Goal: Task Accomplishment & Management: Complete application form

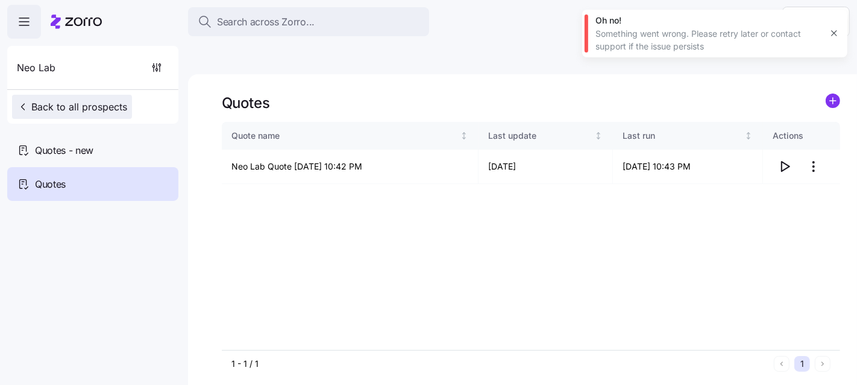
click at [69, 104] on span "Back to all prospects" at bounding box center [72, 106] width 110 height 14
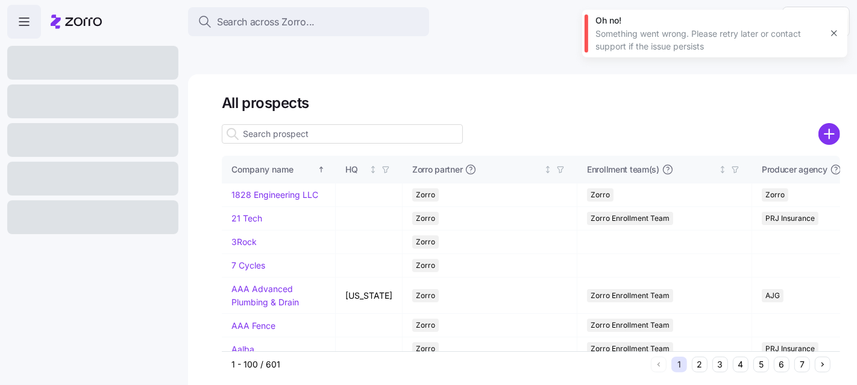
click at [836, 34] on icon "button" at bounding box center [835, 33] width 10 height 10
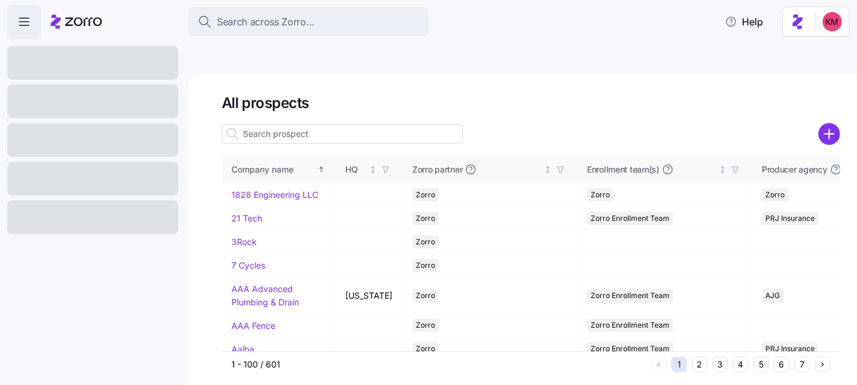
click at [830, 129] on icon "add icon" at bounding box center [830, 133] width 0 height 9
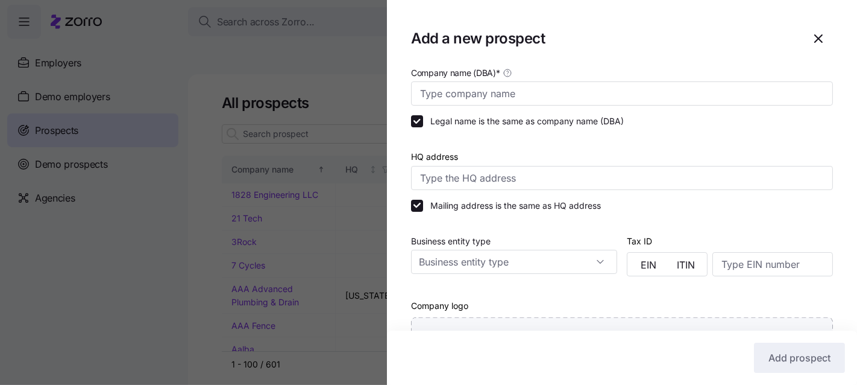
click at [511, 81] on div at bounding box center [622, 93] width 422 height 24
click at [510, 87] on input "Company name (DBA) *" at bounding box center [622, 93] width 422 height 24
type input "[PERSON_NAME] Management"
click at [480, 183] on input "HQ address" at bounding box center [622, 178] width 422 height 24
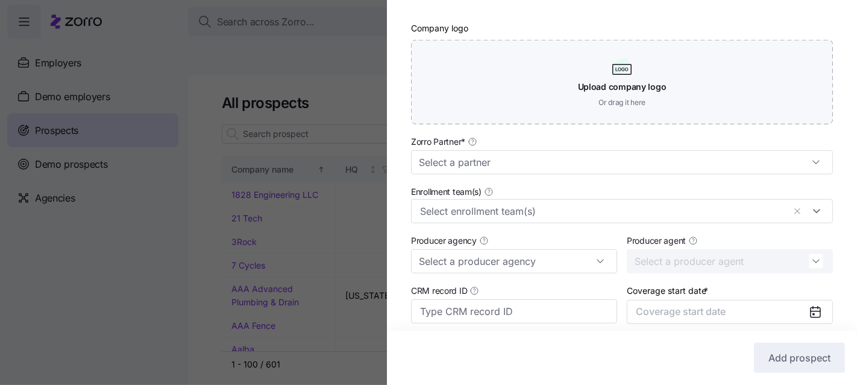
scroll to position [335, 0]
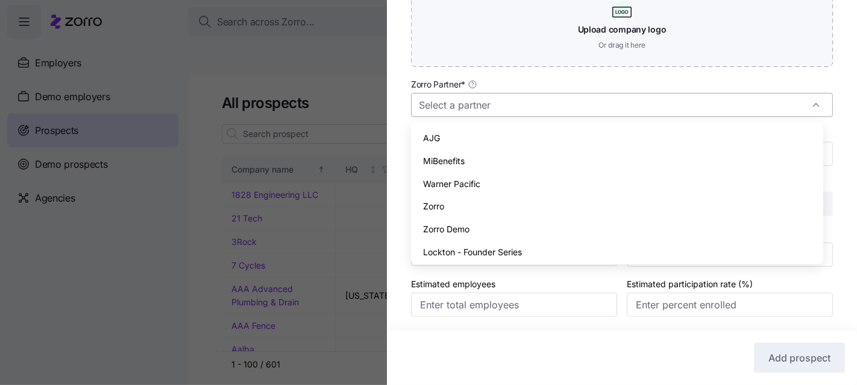
click at [476, 106] on input "Zorro Partner *" at bounding box center [622, 105] width 422 height 24
click at [466, 206] on div "Zorro" at bounding box center [617, 206] width 402 height 23
type input "Zorro"
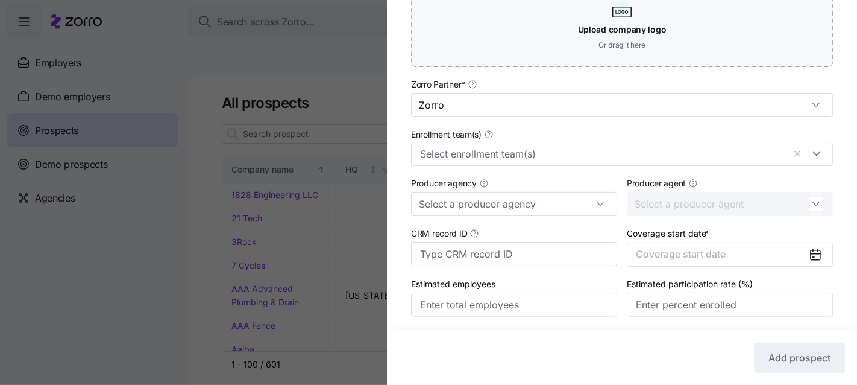
click at [663, 239] on div "Coverage start date * Coverage start date" at bounding box center [730, 245] width 206 height 41
click at [667, 248] on span "Coverage start date" at bounding box center [681, 254] width 90 height 12
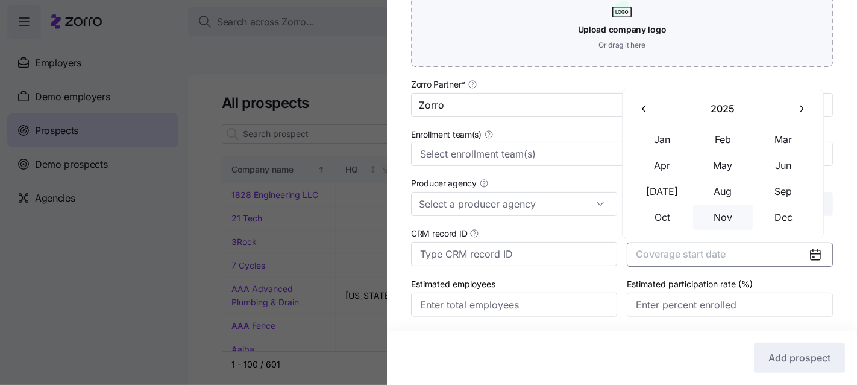
click at [722, 221] on button "Nov" at bounding box center [723, 216] width 60 height 25
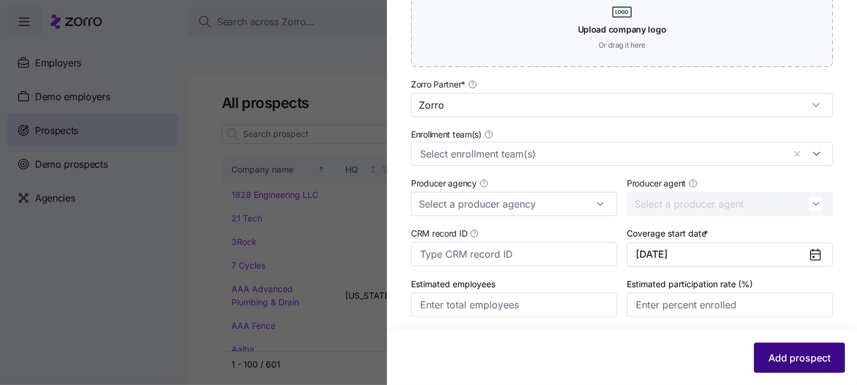
click at [796, 365] on button "Add prospect" at bounding box center [799, 357] width 91 height 30
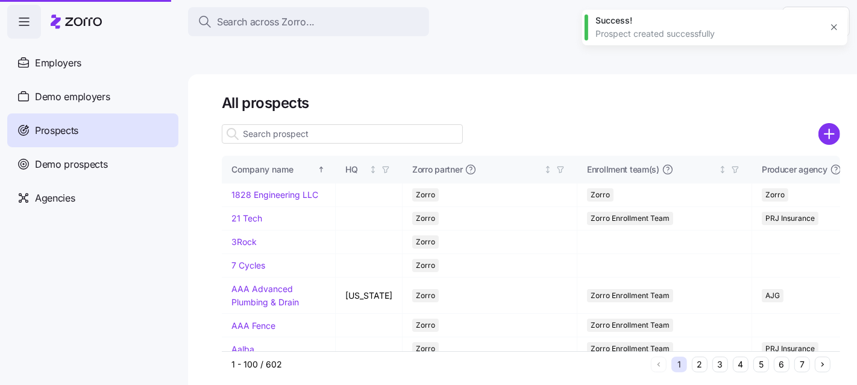
click at [745, 356] on button "4" at bounding box center [741, 364] width 16 height 16
click at [742, 356] on button "4" at bounding box center [741, 364] width 16 height 16
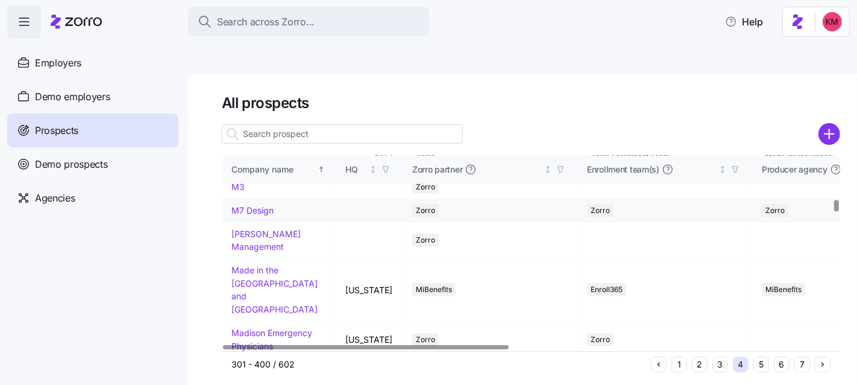
scroll to position [692, 0]
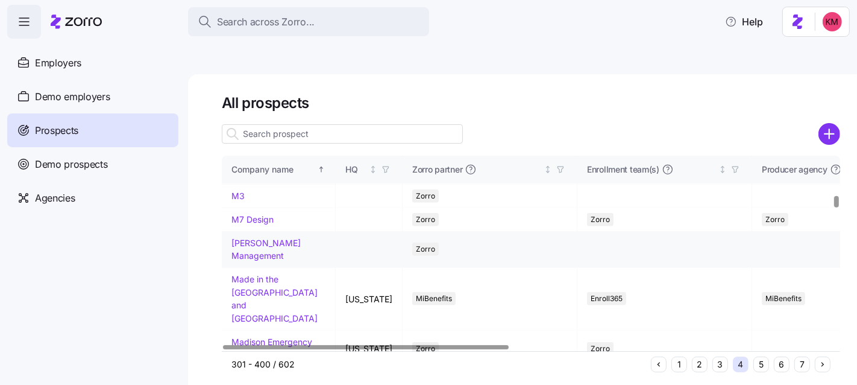
click at [242, 261] on link "[PERSON_NAME] Management" at bounding box center [265, 250] width 69 height 24
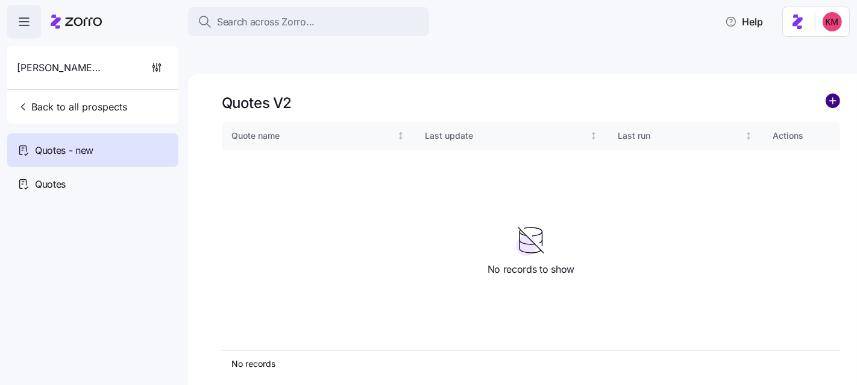
click at [837, 94] on circle "add icon" at bounding box center [833, 100] width 13 height 13
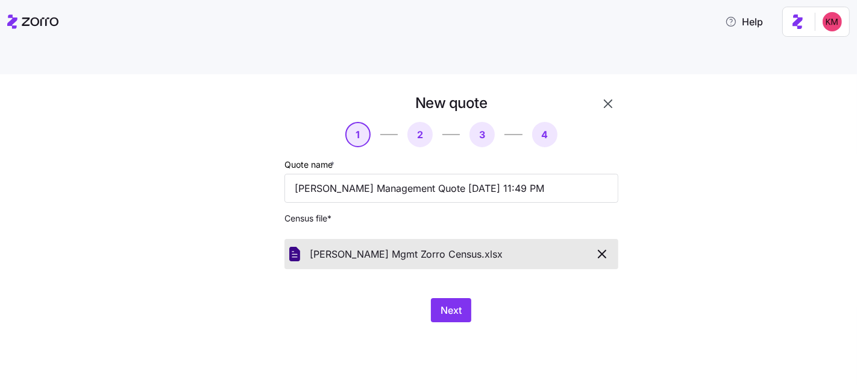
click at [448, 294] on div "New quote 1 2 3 4 Quote name * [PERSON_NAME] Management Quote [DATE] 11:49 PM C…" at bounding box center [437, 214] width 422 height 243
click at [444, 303] on span "Next" at bounding box center [451, 310] width 21 height 14
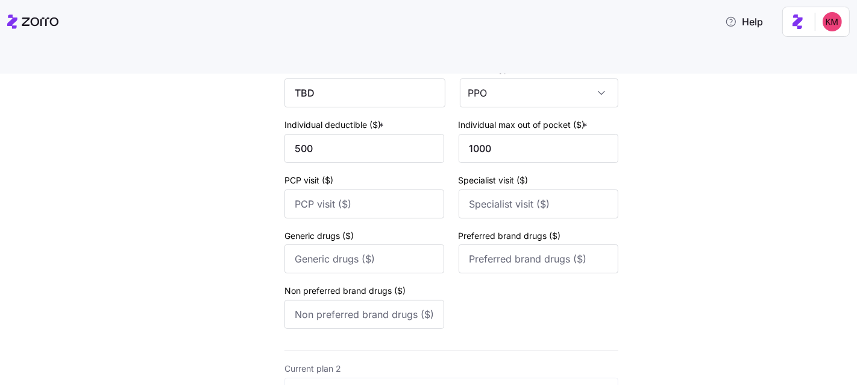
scroll to position [555, 0]
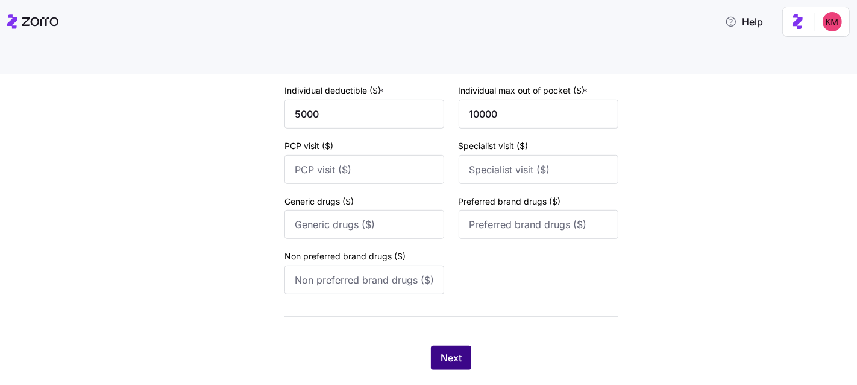
click at [431, 345] on button "Next" at bounding box center [451, 357] width 40 height 24
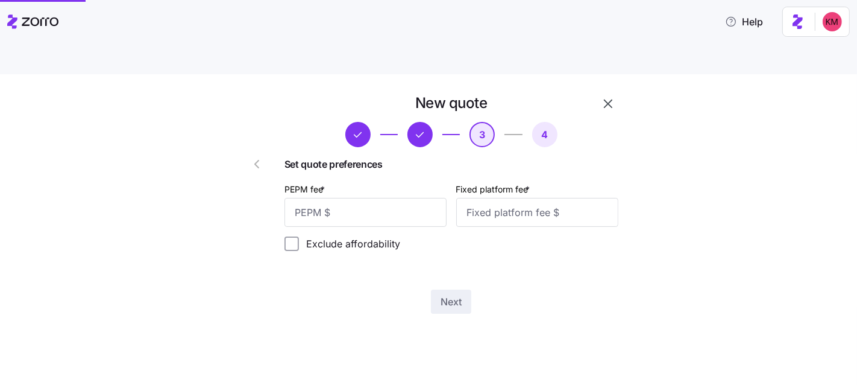
scroll to position [0, 0]
click at [428, 198] on input "PEPM fee *" at bounding box center [366, 212] width 162 height 29
type input "50"
type input "100"
click at [467, 289] on button "Next" at bounding box center [451, 301] width 40 height 24
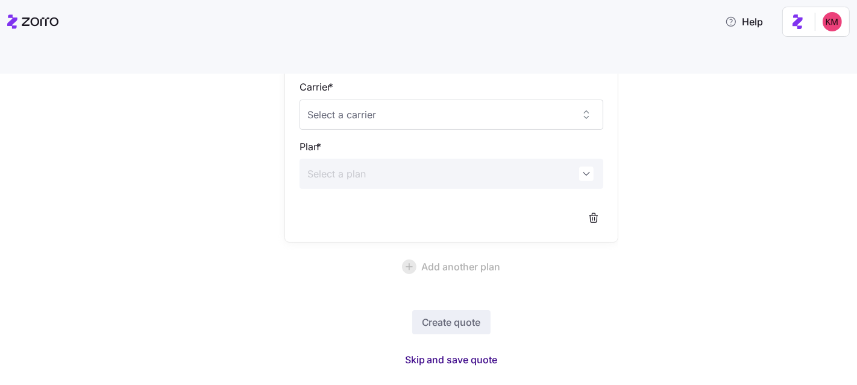
click at [430, 352] on span "Skip and save quote" at bounding box center [451, 359] width 93 height 14
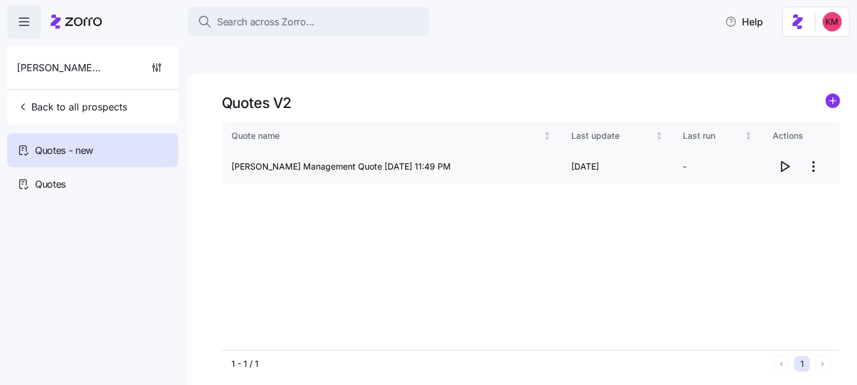
click at [782, 162] on icon "button" at bounding box center [786, 167] width 8 height 10
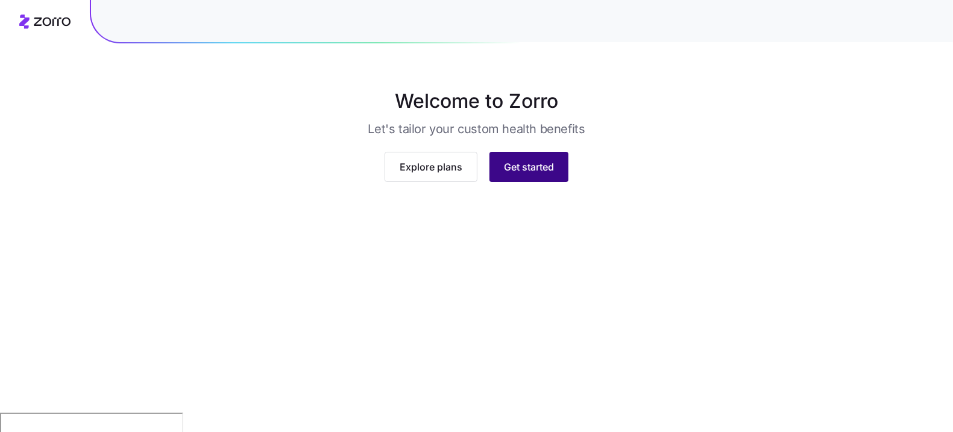
scroll to position [87, 0]
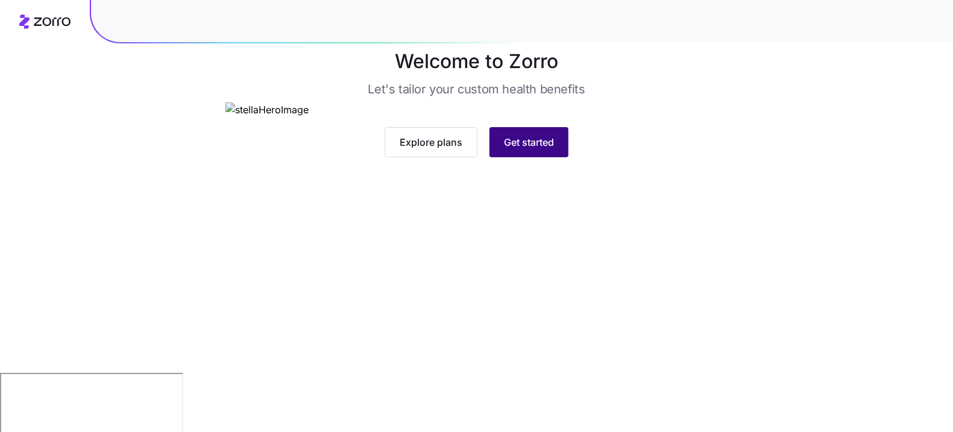
click at [514, 150] on span "Get started" at bounding box center [529, 142] width 50 height 14
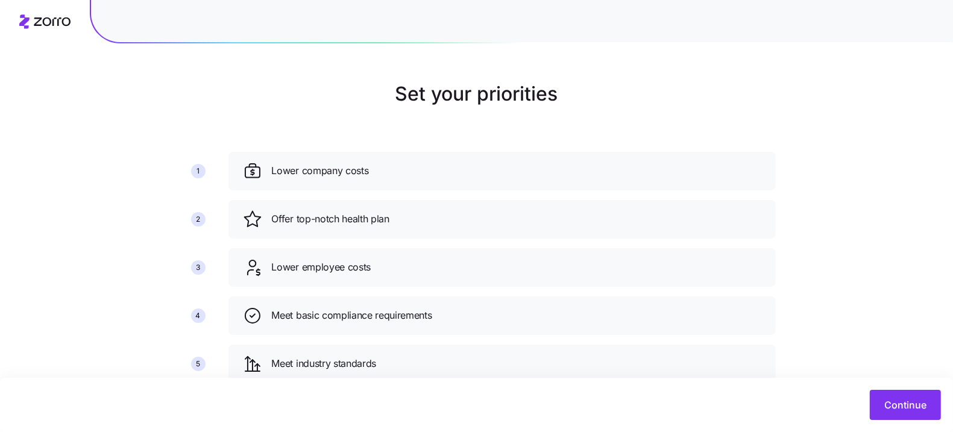
scroll to position [112, 0]
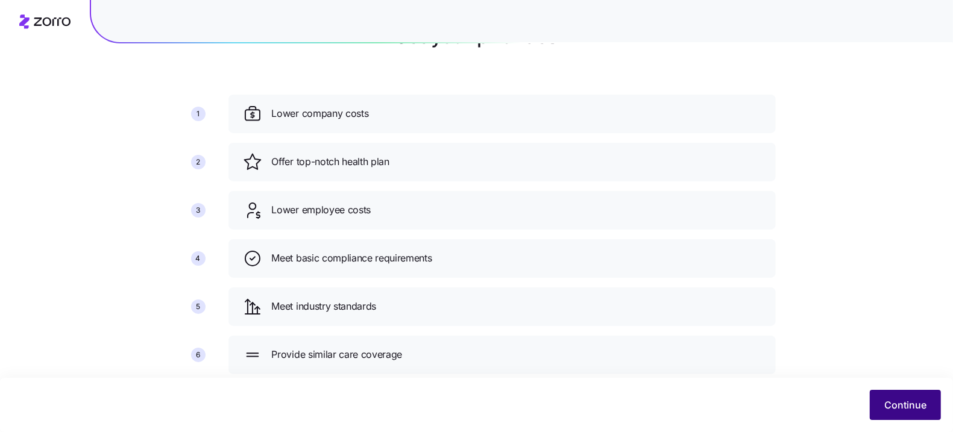
click at [889, 401] on span "Continue" at bounding box center [905, 405] width 42 height 14
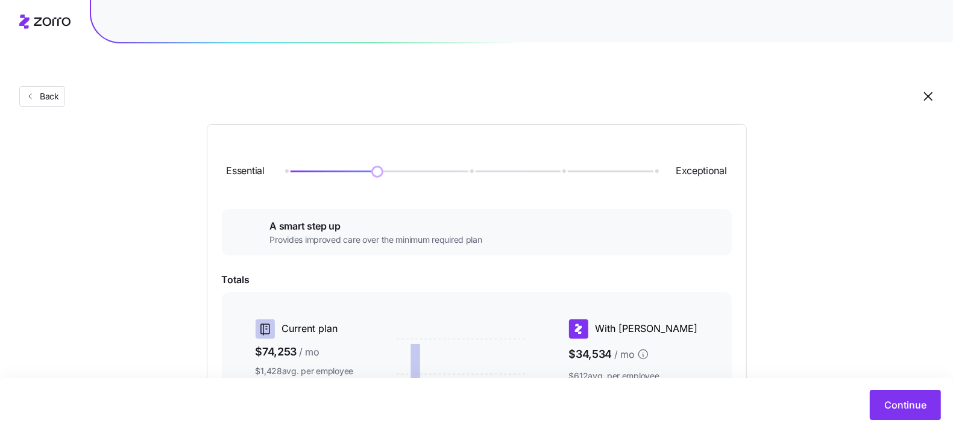
scroll to position [195, 0]
